Goal: Task Accomplishment & Management: Manage account settings

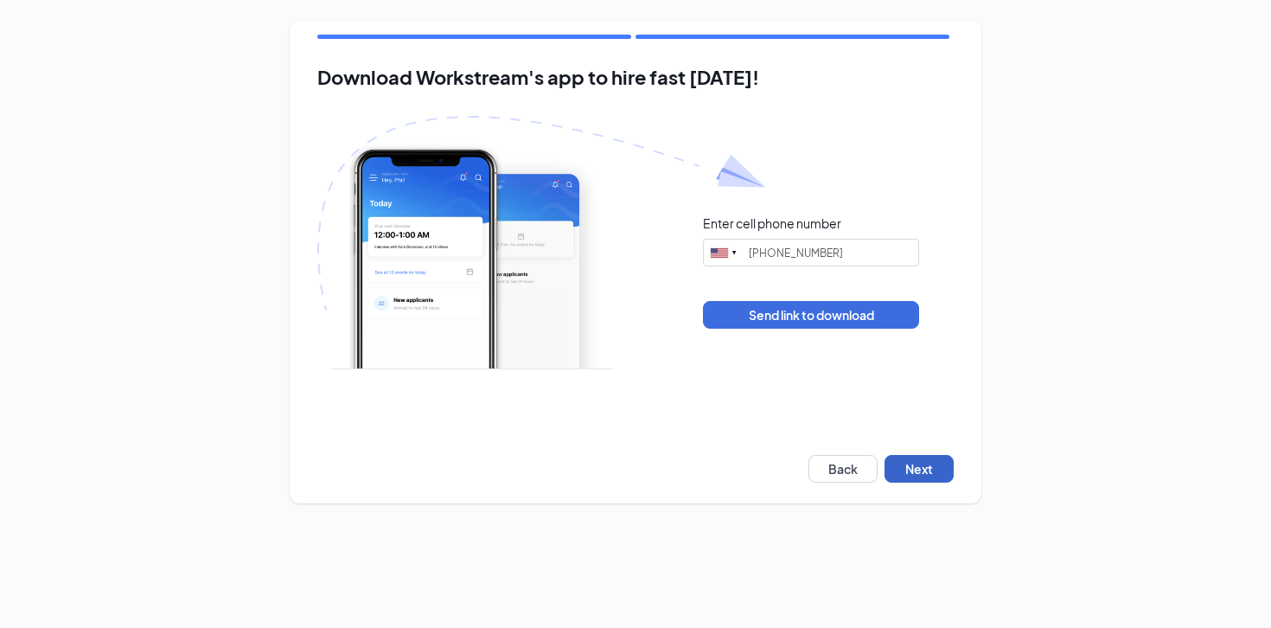
click at [947, 469] on button "Next" at bounding box center [918, 469] width 69 height 28
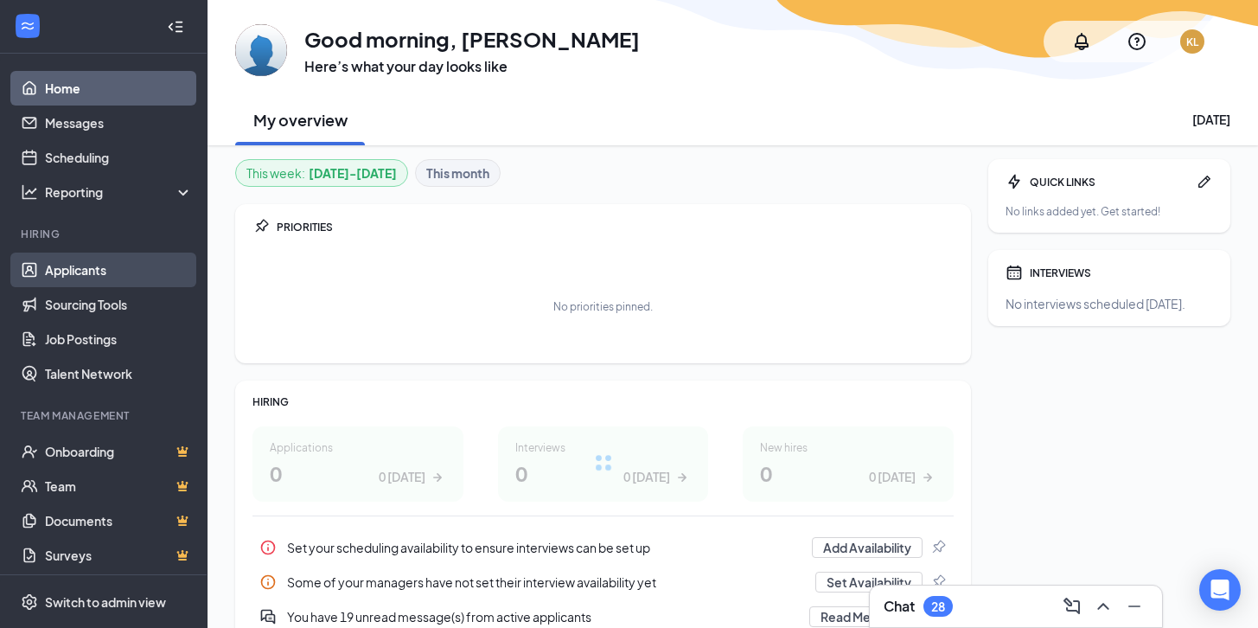
click at [115, 266] on link "Applicants" at bounding box center [119, 269] width 148 height 35
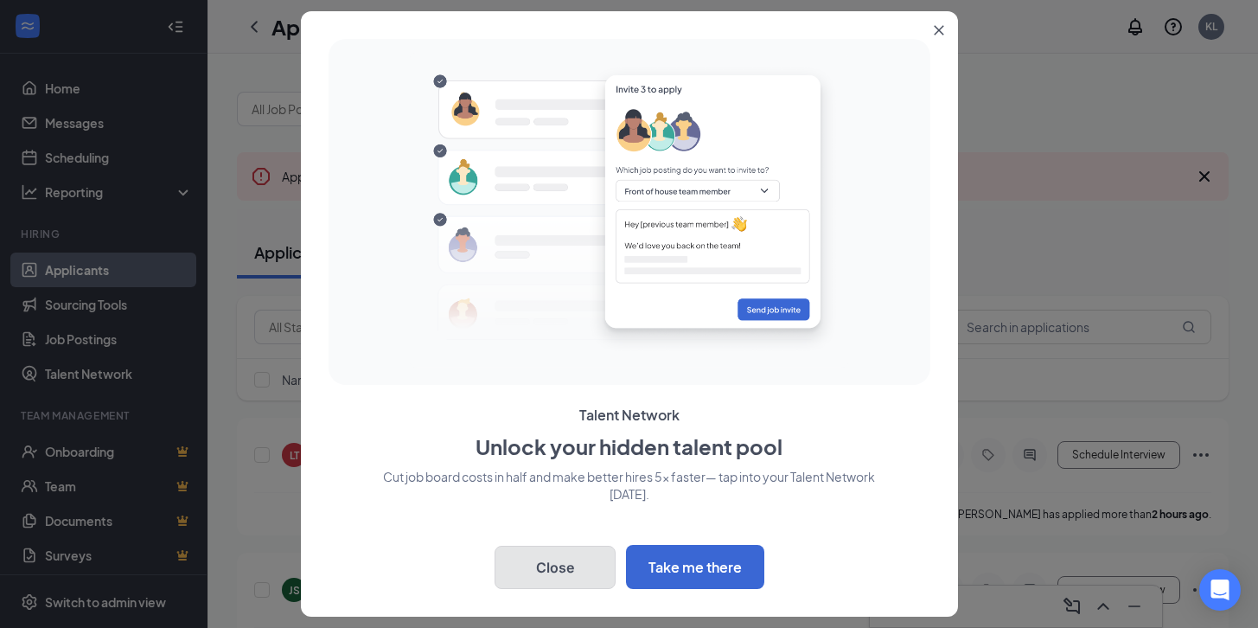
click at [574, 565] on button "Close" at bounding box center [555, 567] width 121 height 43
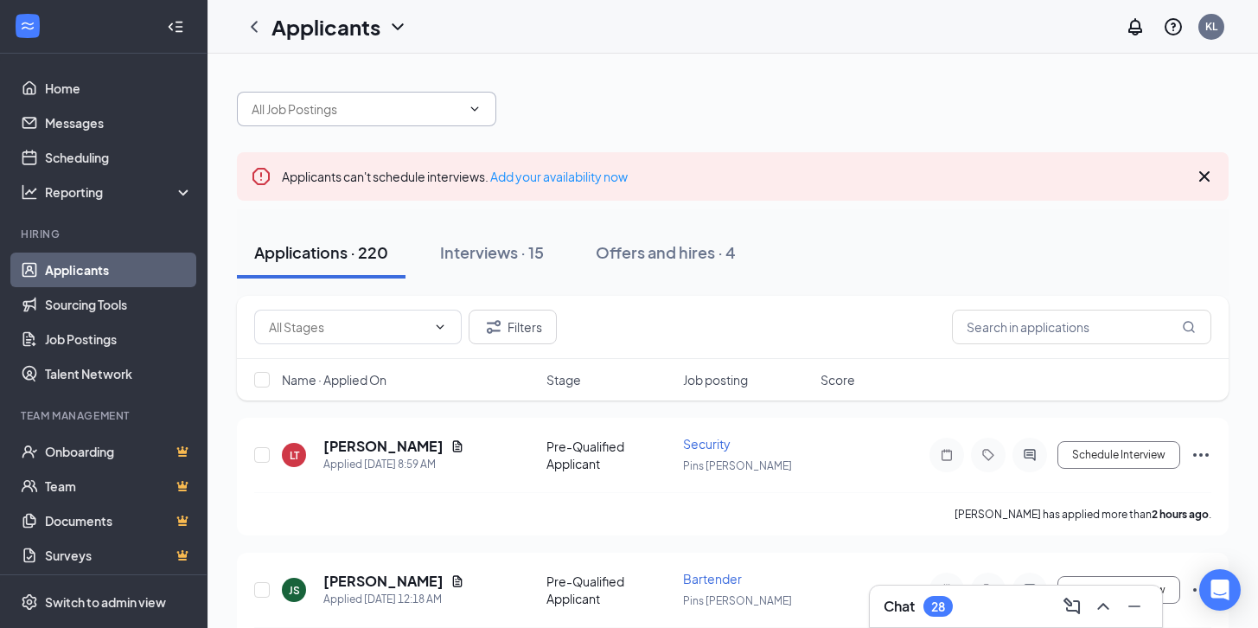
click at [479, 121] on span at bounding box center [366, 109] width 259 height 35
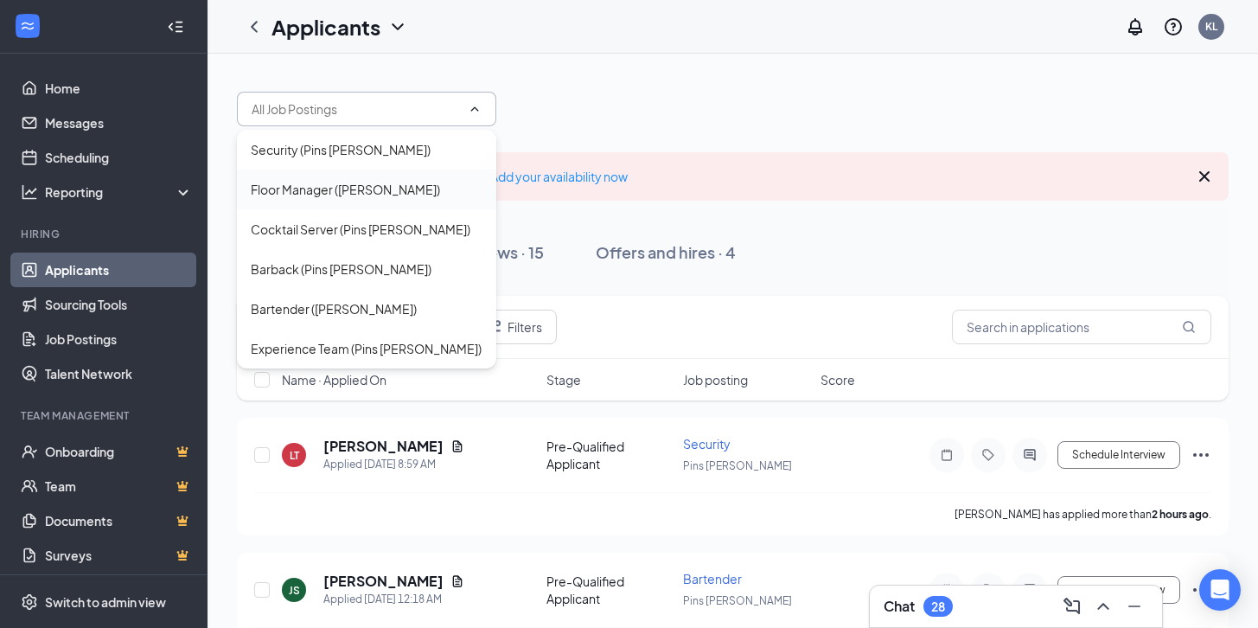
click at [421, 183] on div "Floor Manager ([PERSON_NAME])" at bounding box center [367, 189] width 232 height 19
type input "Floor Manager ([PERSON_NAME])"
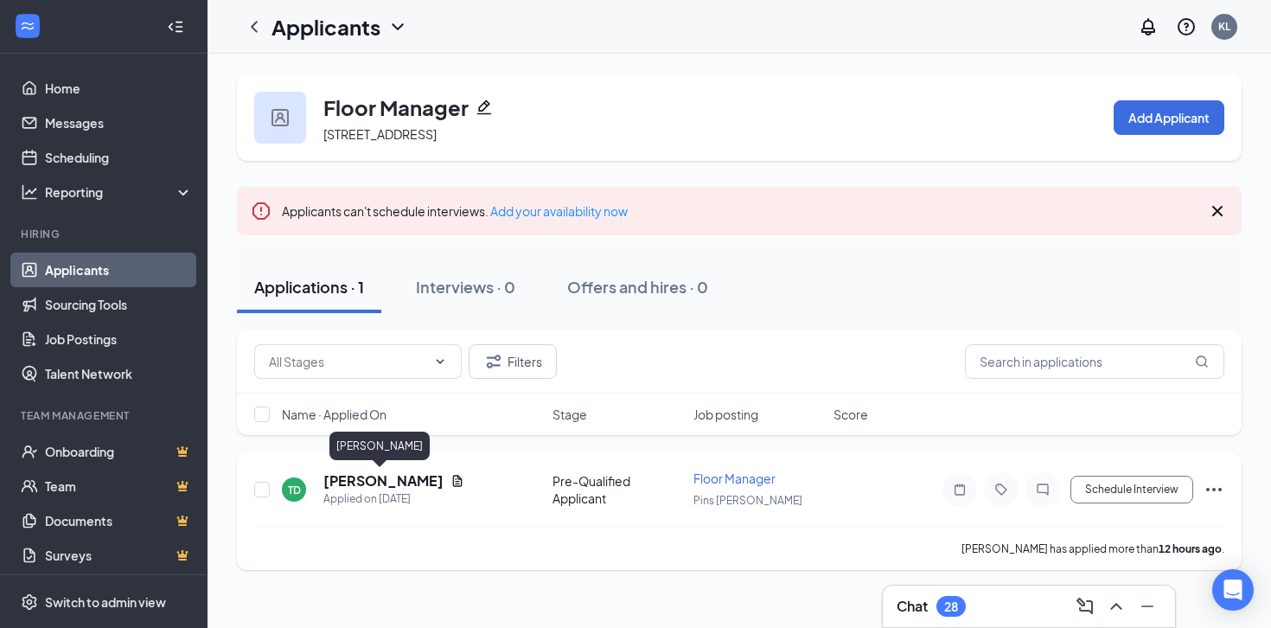
click at [372, 474] on h5 "[PERSON_NAME]" at bounding box center [383, 480] width 120 height 19
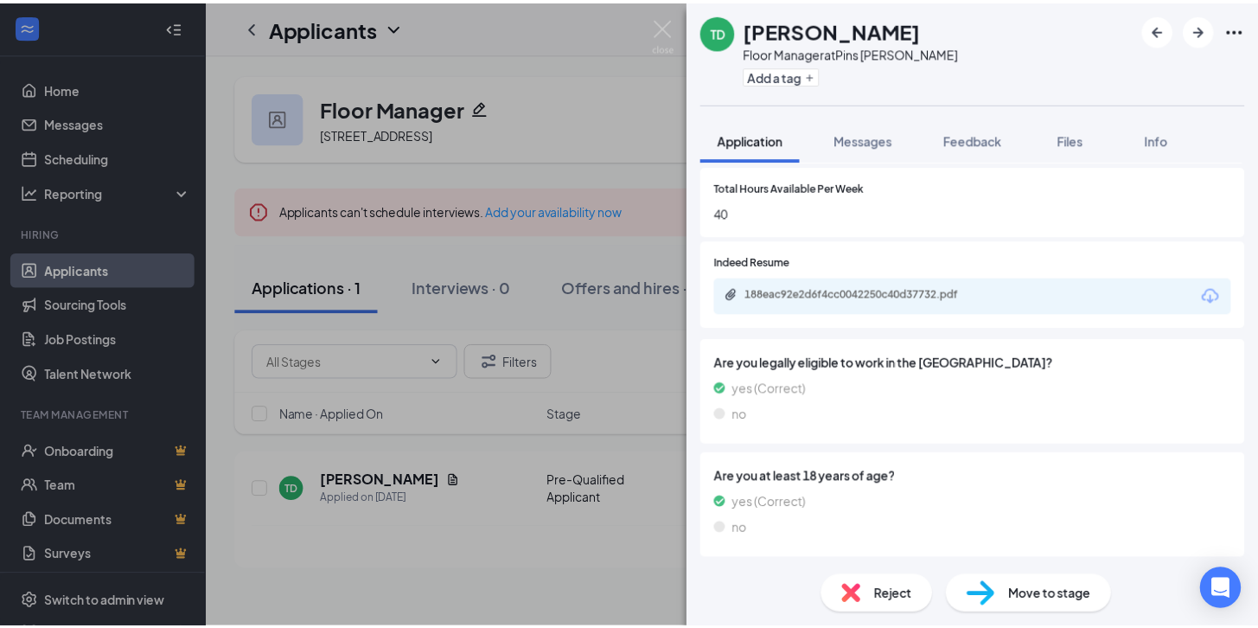
scroll to position [508, 0]
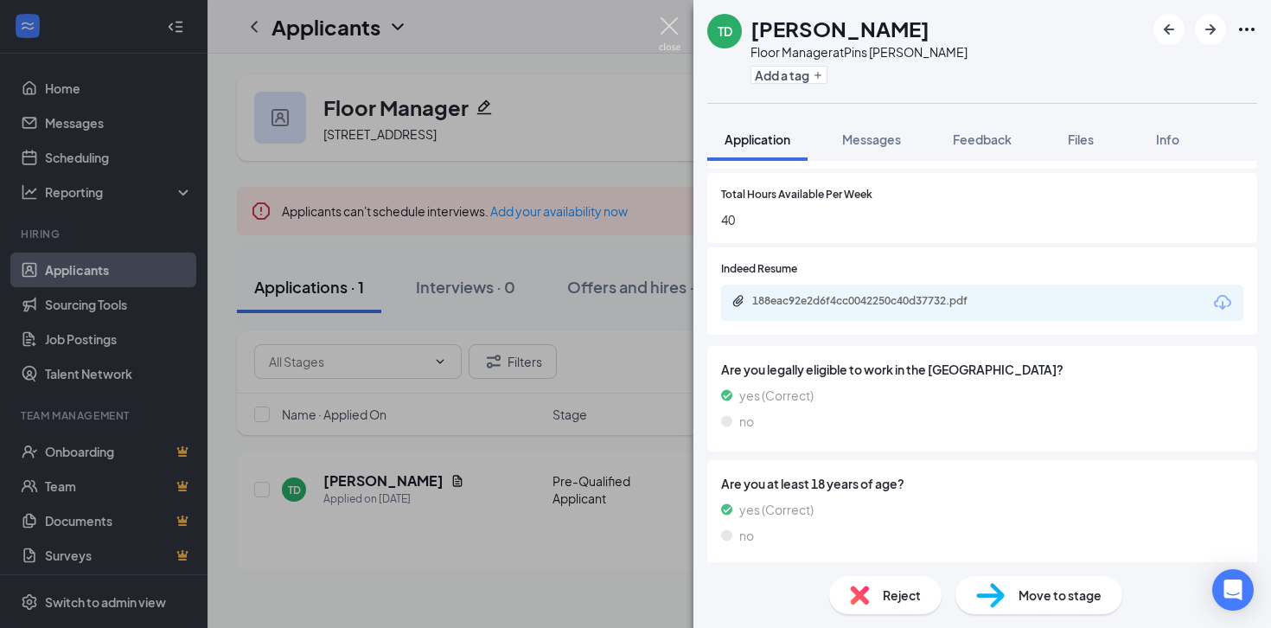
click at [669, 25] on img at bounding box center [670, 34] width 22 height 34
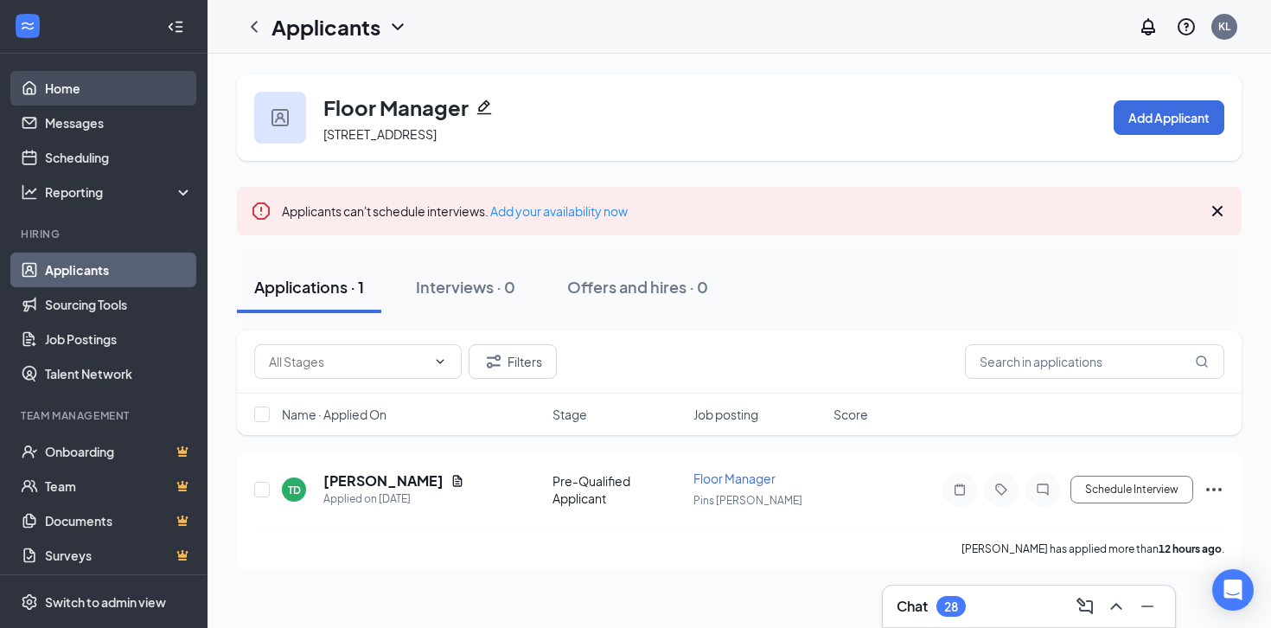
click at [61, 95] on link "Home" at bounding box center [119, 88] width 148 height 35
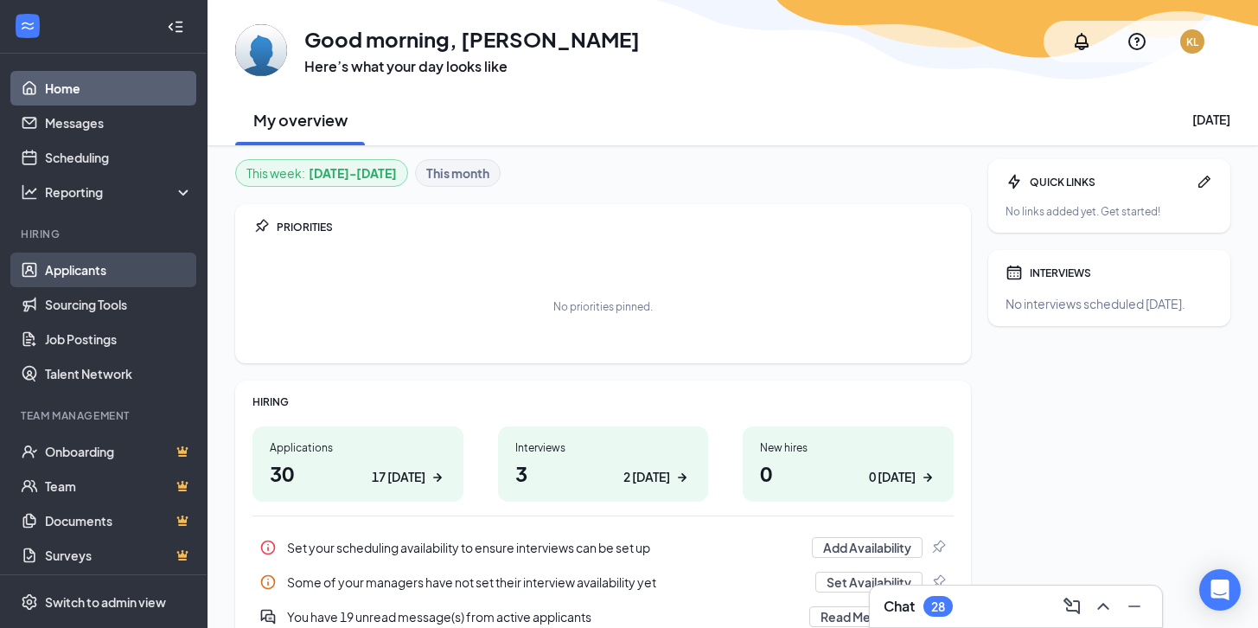
click at [102, 270] on link "Applicants" at bounding box center [119, 269] width 148 height 35
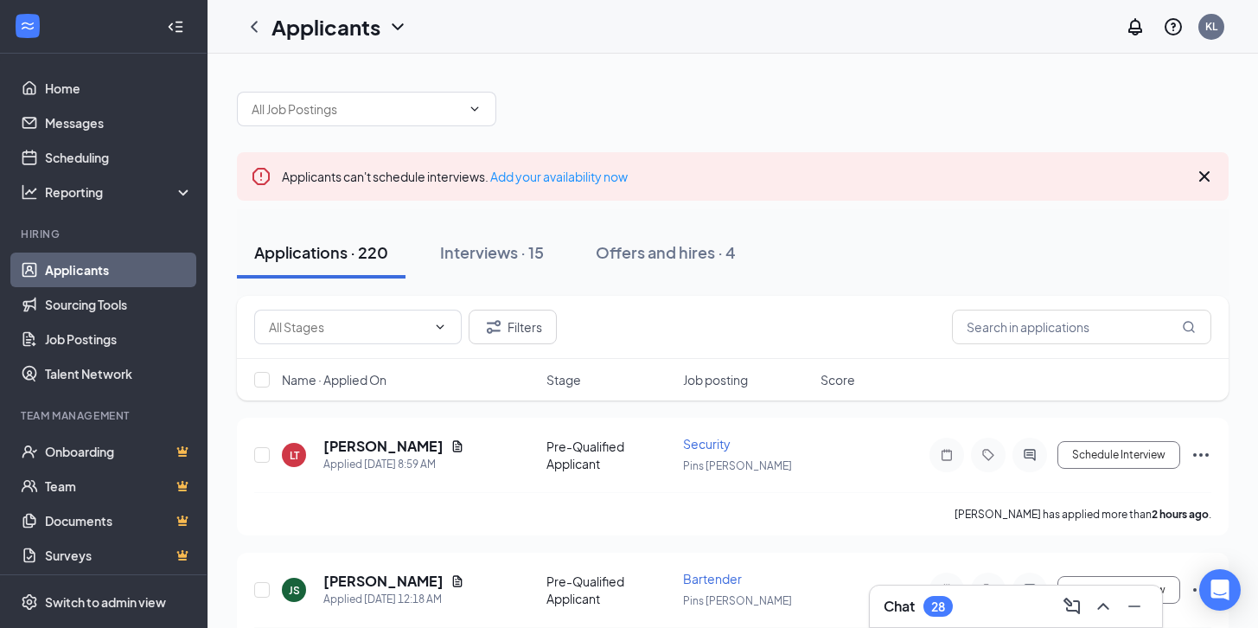
click at [1209, 176] on icon "Cross" at bounding box center [1204, 176] width 21 height 21
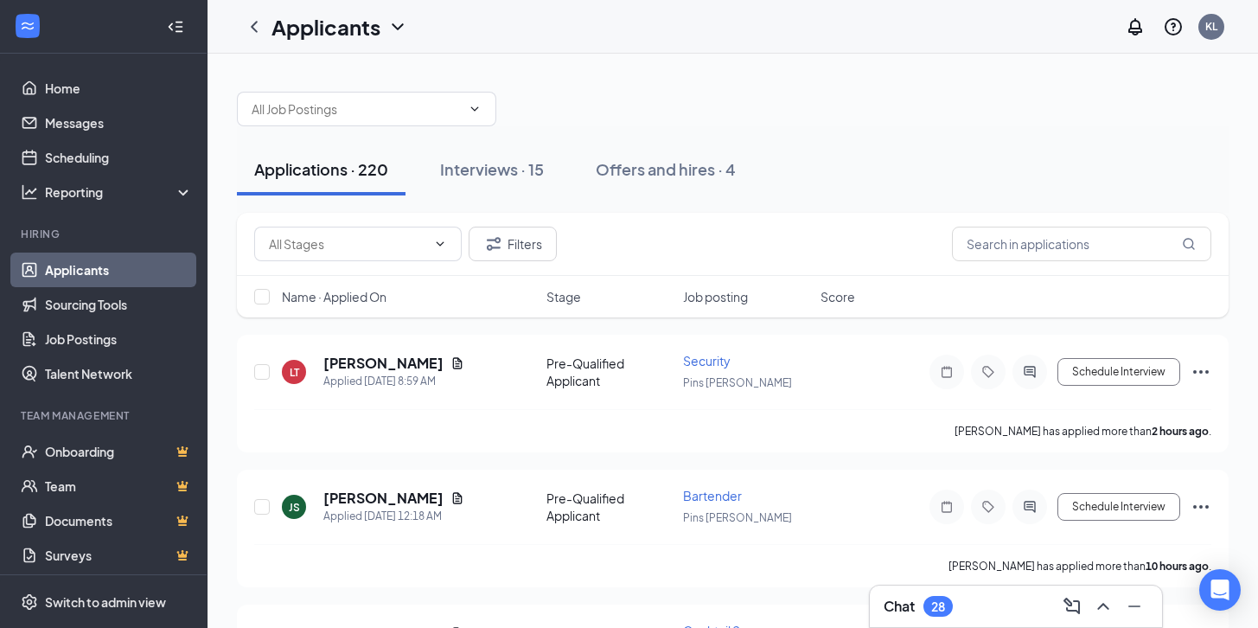
click at [901, 594] on div "Chat 28" at bounding box center [1016, 606] width 265 height 28
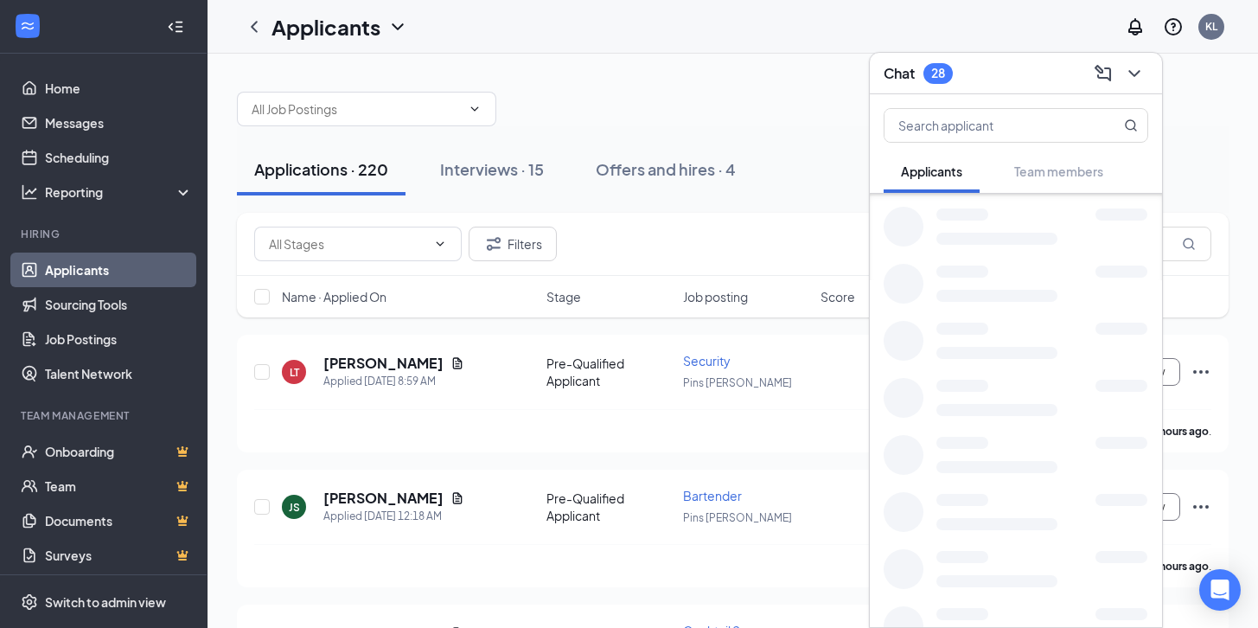
scroll to position [1719, 0]
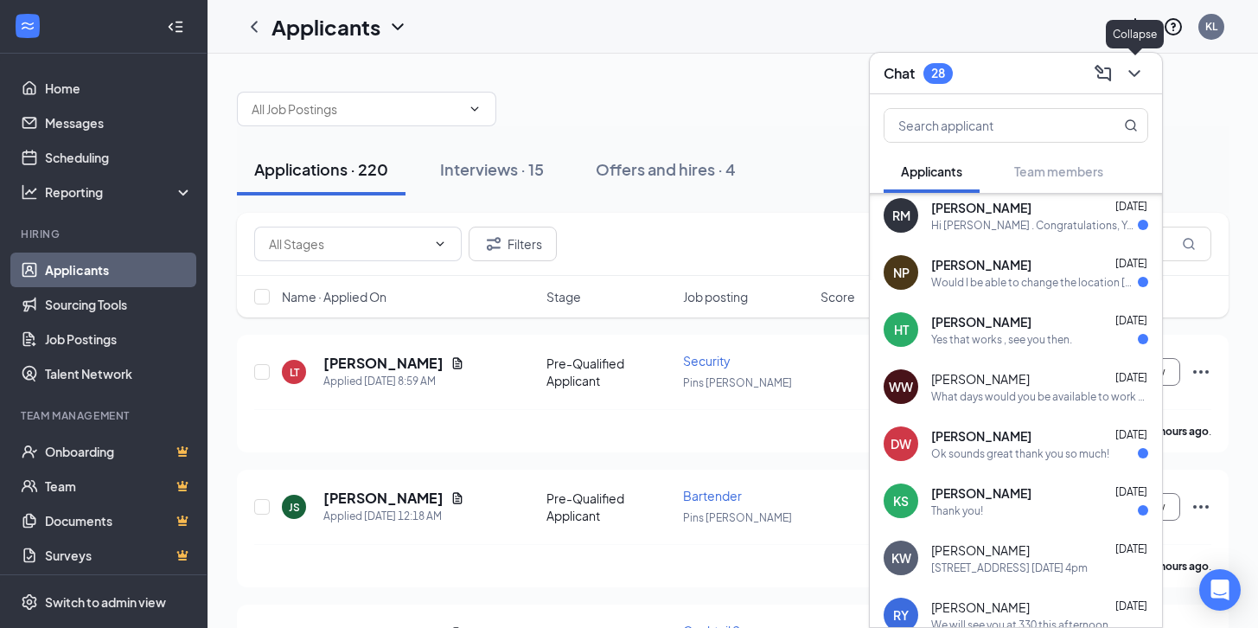
click at [1135, 77] on icon "ChevronDown" at bounding box center [1134, 73] width 21 height 21
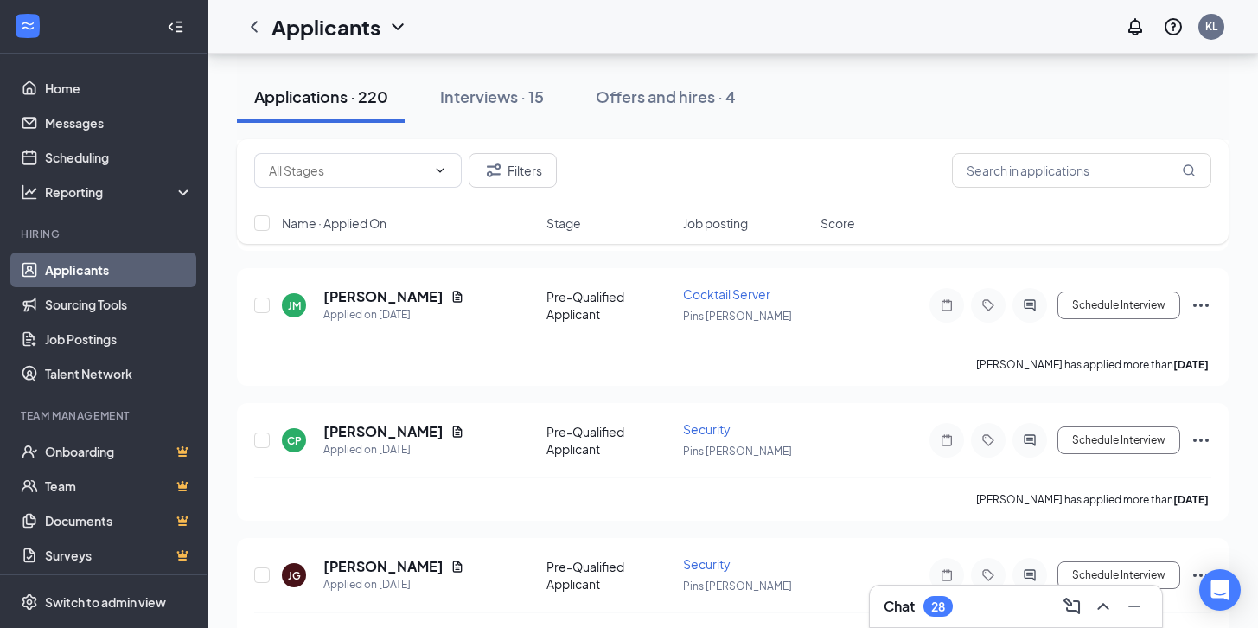
scroll to position [10591, 0]
